Goal: Find specific page/section

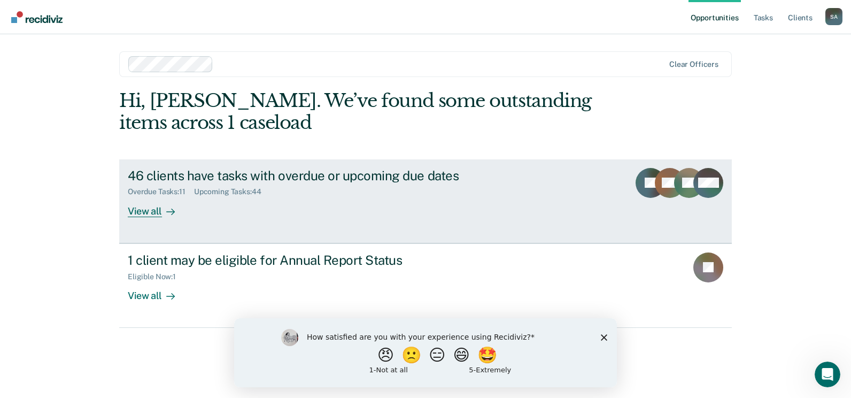
click at [147, 211] on div "View all" at bounding box center [158, 206] width 60 height 21
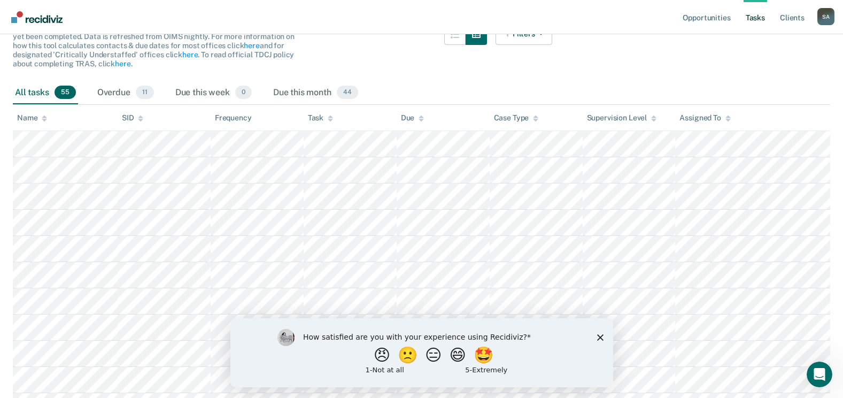
scroll to position [160, 0]
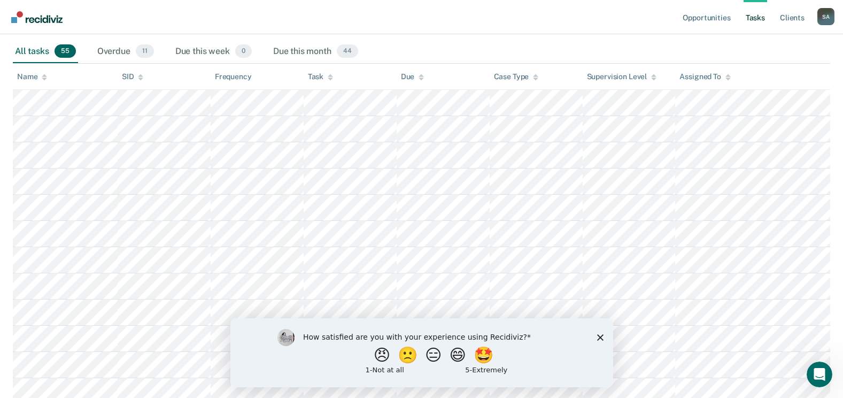
click at [45, 75] on icon at bounding box center [44, 77] width 5 height 7
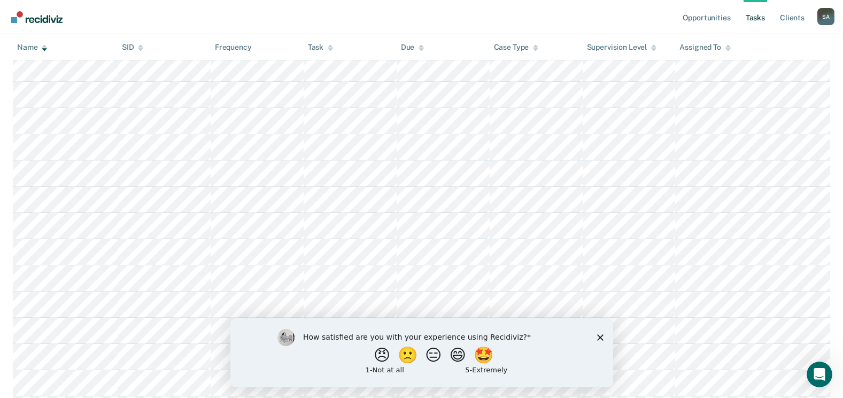
scroll to position [748, 0]
